Goal: Transaction & Acquisition: Purchase product/service

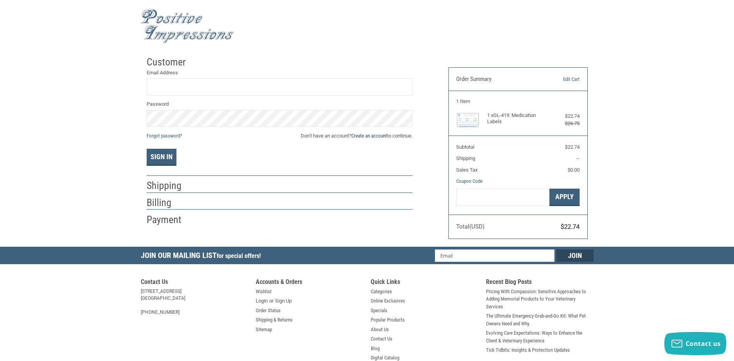
click at [366, 134] on link "Create an account" at bounding box center [369, 136] width 36 height 6
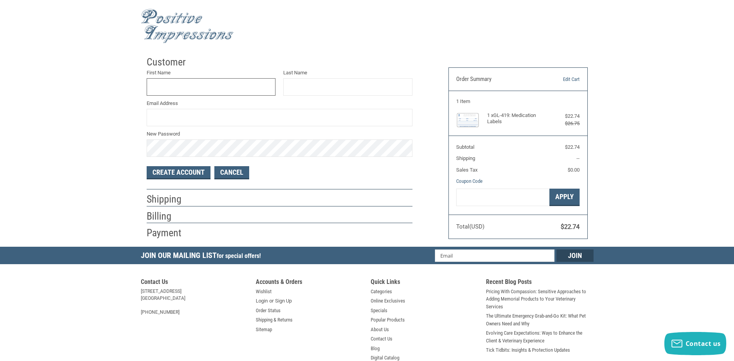
click at [227, 88] on input "First Name" at bounding box center [211, 86] width 129 height 17
type input "[PERSON_NAME]"
type input "[EMAIL_ADDRESS][DOMAIN_NAME]"
click at [194, 174] on button "Create Account" at bounding box center [179, 172] width 64 height 13
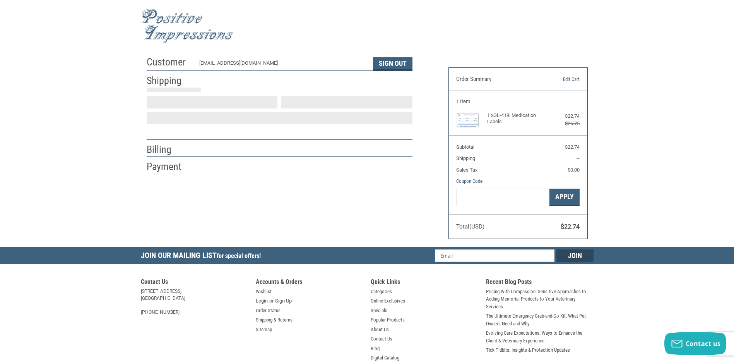
select select "US"
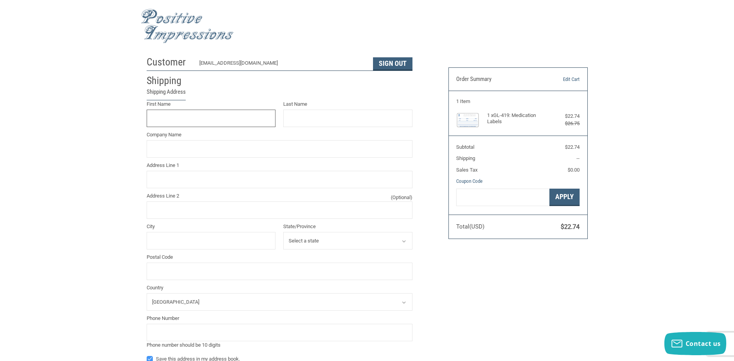
click at [173, 120] on input "First Name" at bounding box center [211, 117] width 129 height 17
type input "Caitlin"
type input "[PERSON_NAME]"
type input "[STREET_ADDRESS]"
type input "[GEOGRAPHIC_DATA]"
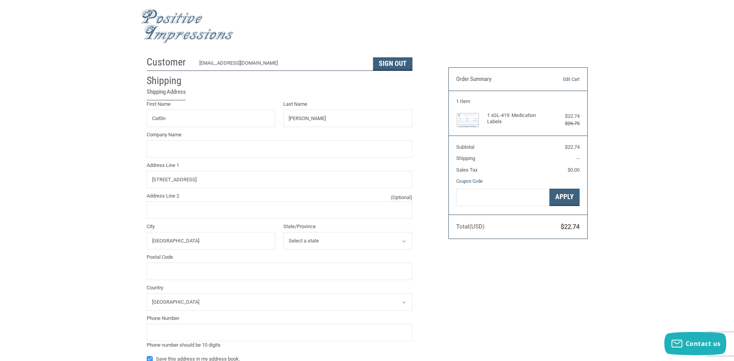
select select "OR"
type input "97502"
type input "5417790951"
click at [181, 149] on input "Company Name" at bounding box center [280, 148] width 266 height 17
type input "Crater Animal Clinic"
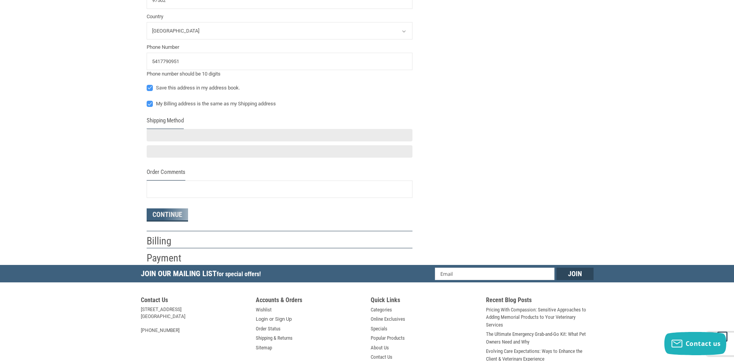
scroll to position [309, 0]
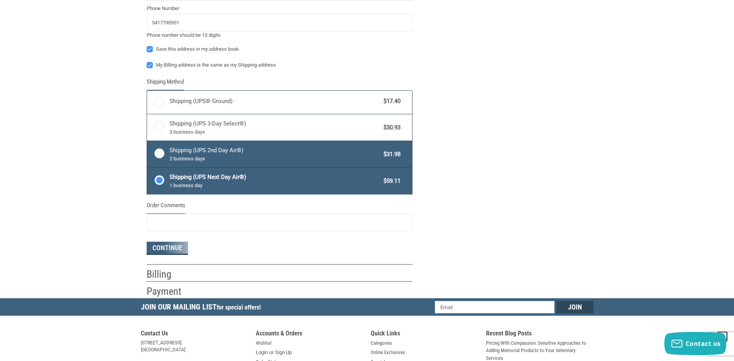
radio input "true"
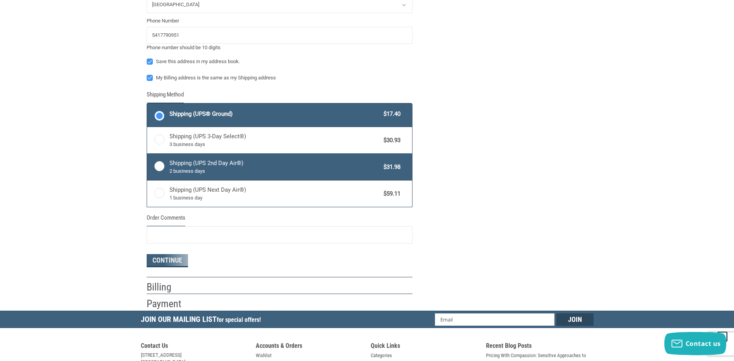
scroll to position [322, 0]
